Goal: Navigation & Orientation: Find specific page/section

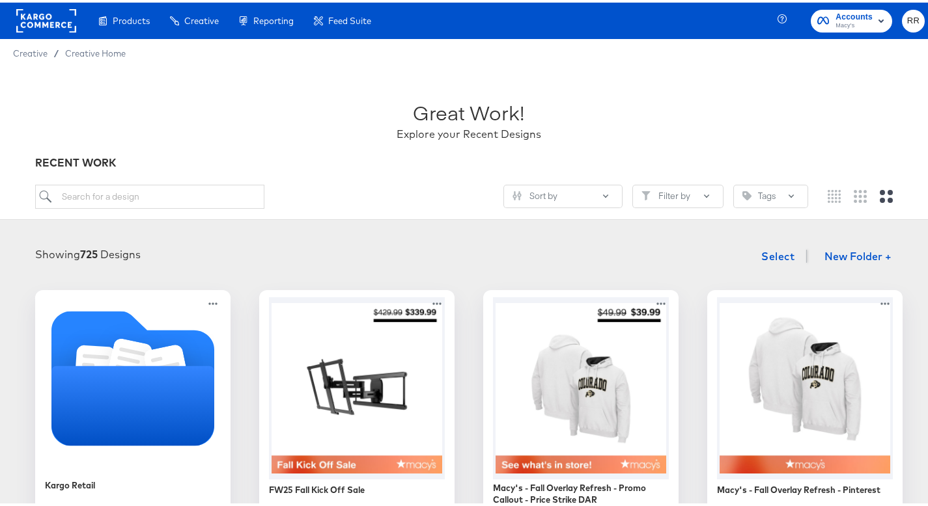
click at [53, 20] on rect at bounding box center [46, 18] width 60 height 23
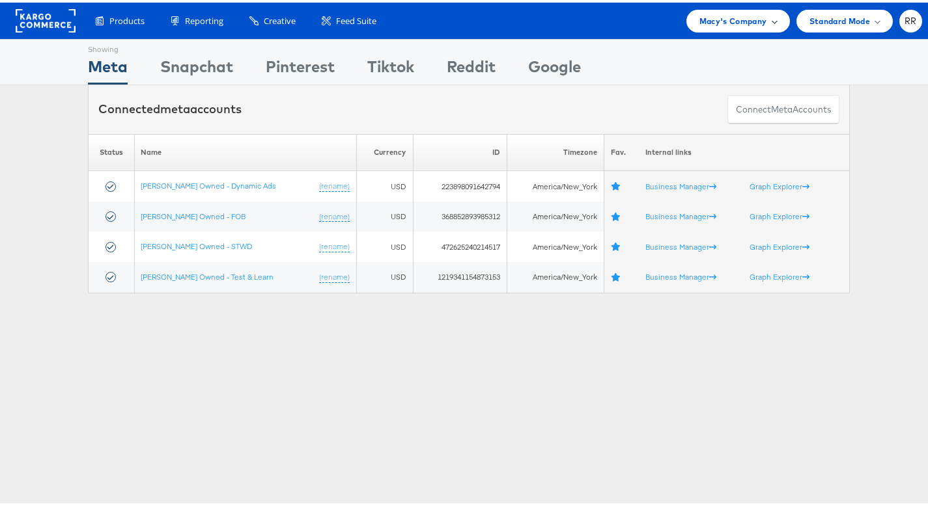
click at [716, 23] on span "Macy's Company" at bounding box center [733, 19] width 68 height 14
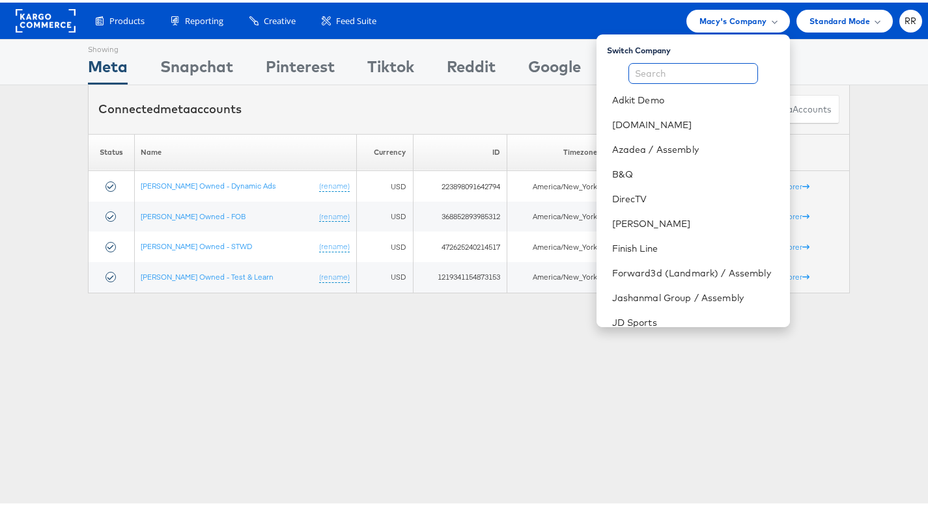
click at [680, 64] on input "text" at bounding box center [693, 71] width 130 height 21
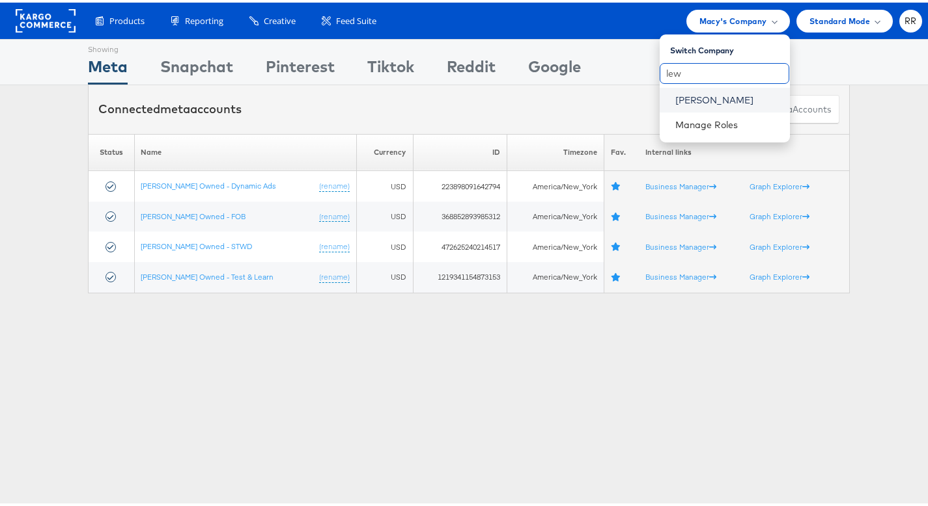
type input "lew"
click at [677, 95] on link "John Lewis" at bounding box center [727, 97] width 104 height 13
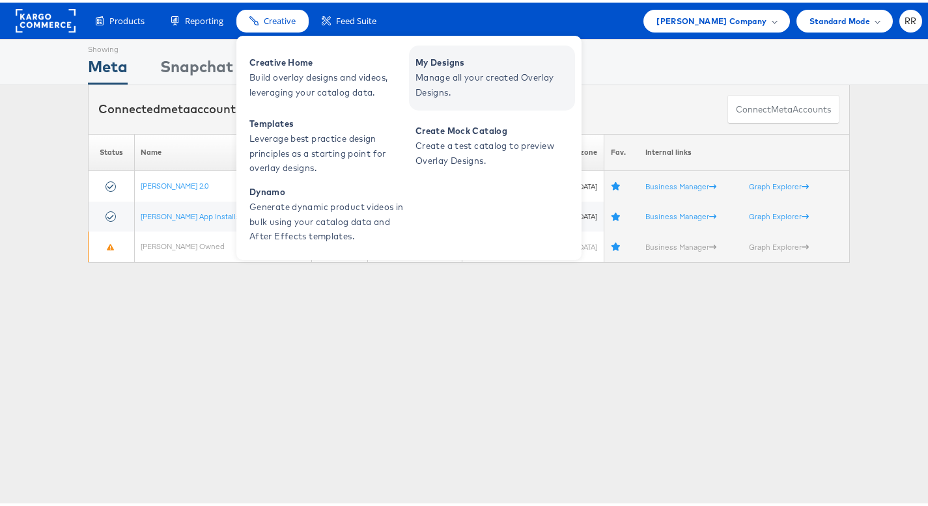
click at [488, 65] on span "My Designs" at bounding box center [493, 60] width 156 height 15
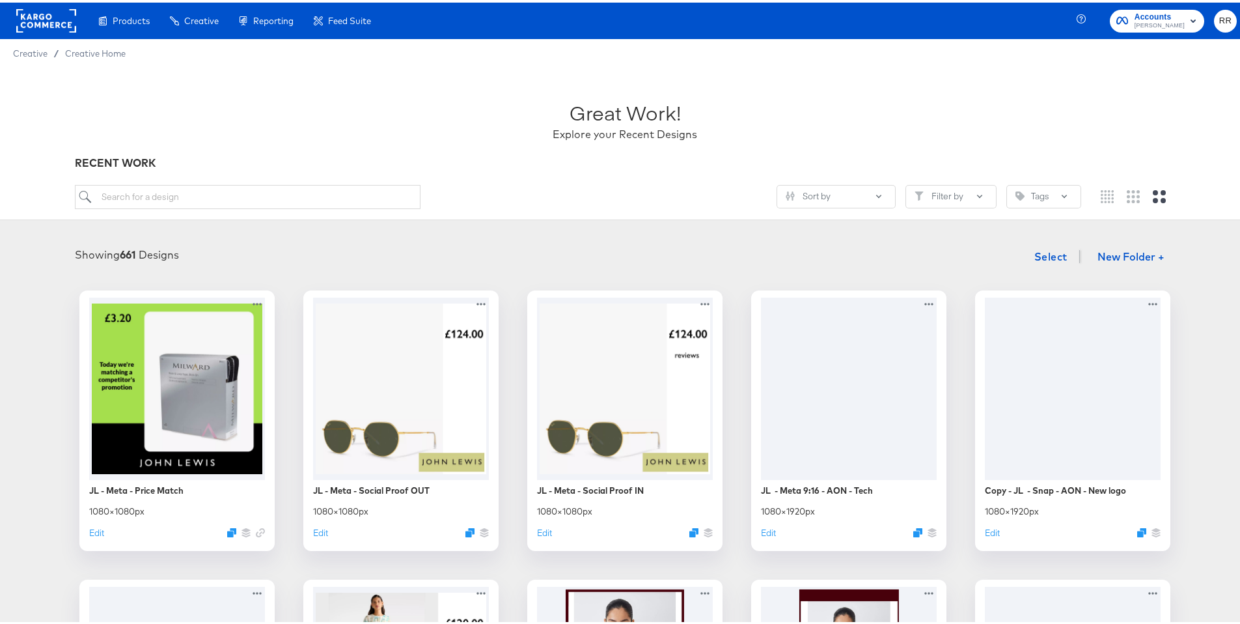
click at [937, 29] on button "Accounts John Lewis" at bounding box center [1157, 18] width 94 height 23
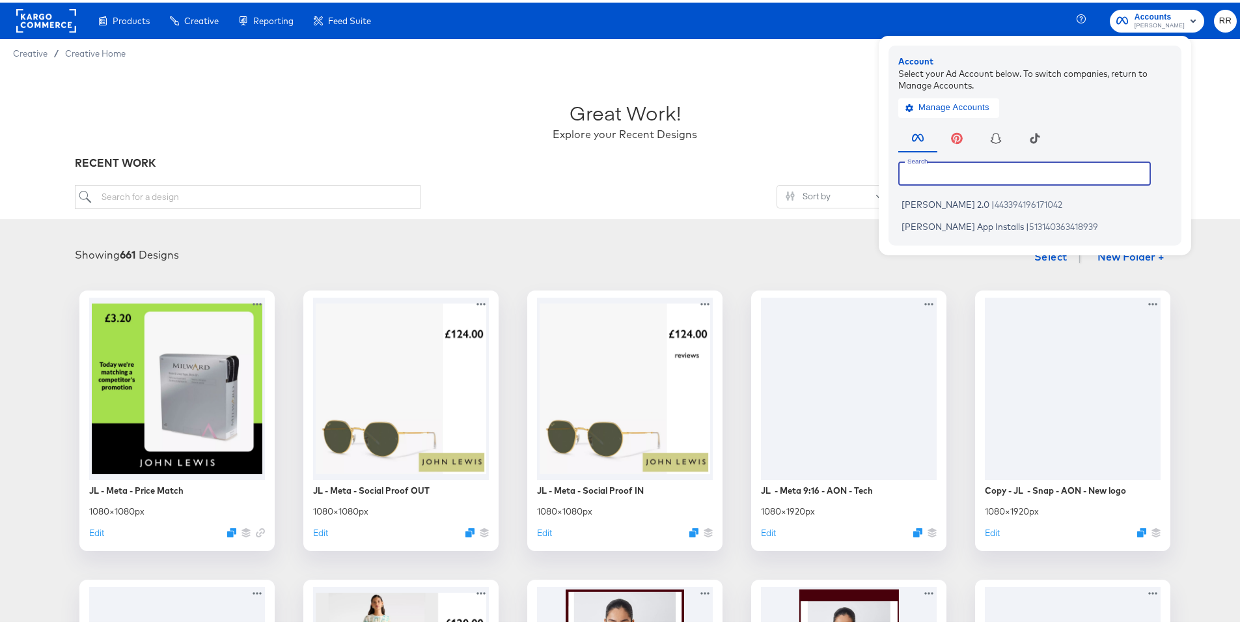
click at [937, 167] on input "text" at bounding box center [1024, 170] width 253 height 23
drag, startPoint x: 70, startPoint y: 31, endPoint x: 42, endPoint y: 14, distance: 32.7
click at [70, 31] on div at bounding box center [46, 18] width 60 height 36
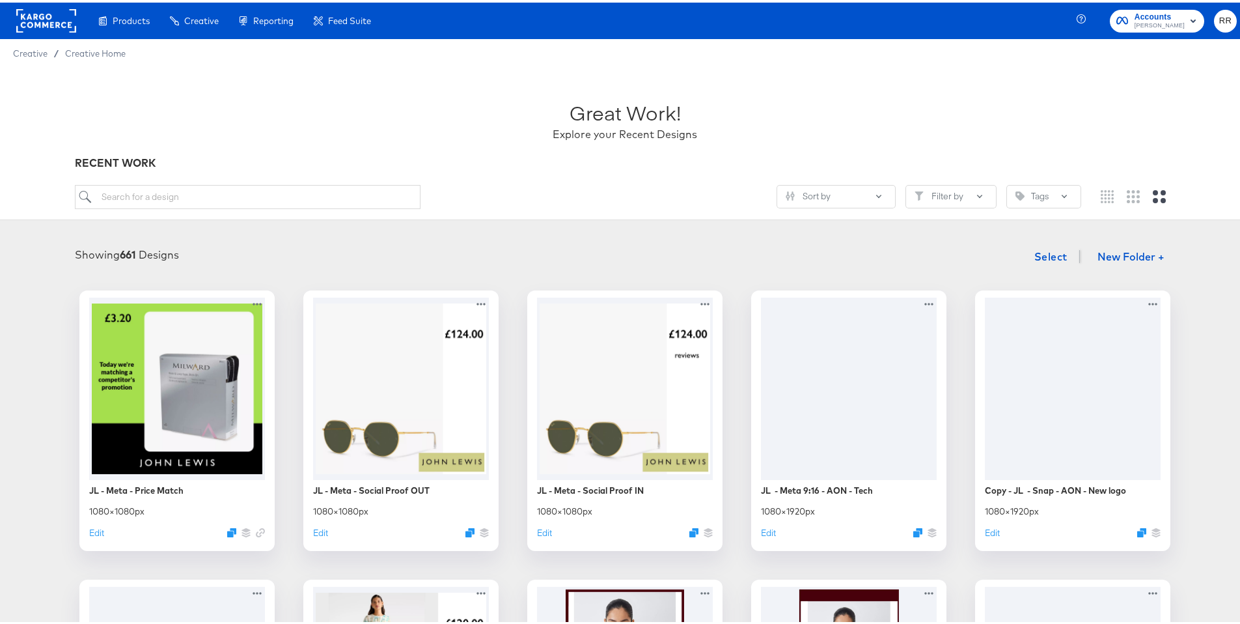
click at [38, 10] on rect at bounding box center [46, 18] width 60 height 23
